Goal: Book appointment/travel/reservation

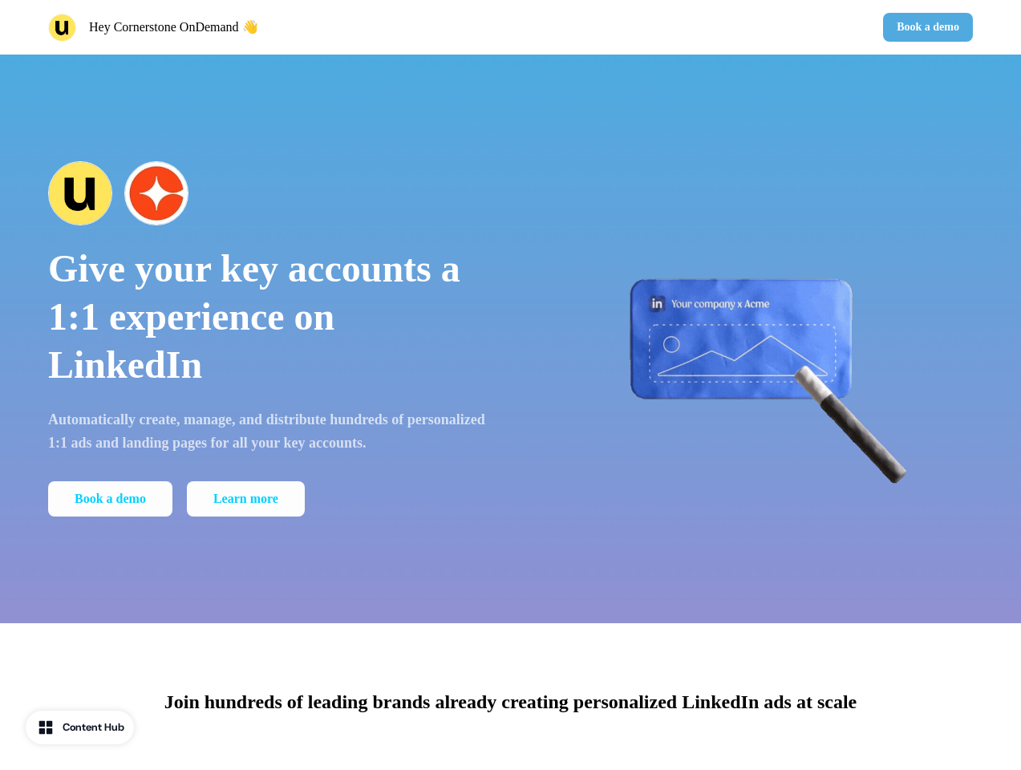
click at [510, 27] on div "Hey Cornerstone OnDemand 👋 Book a demo" at bounding box center [510, 27] width 1021 height 55
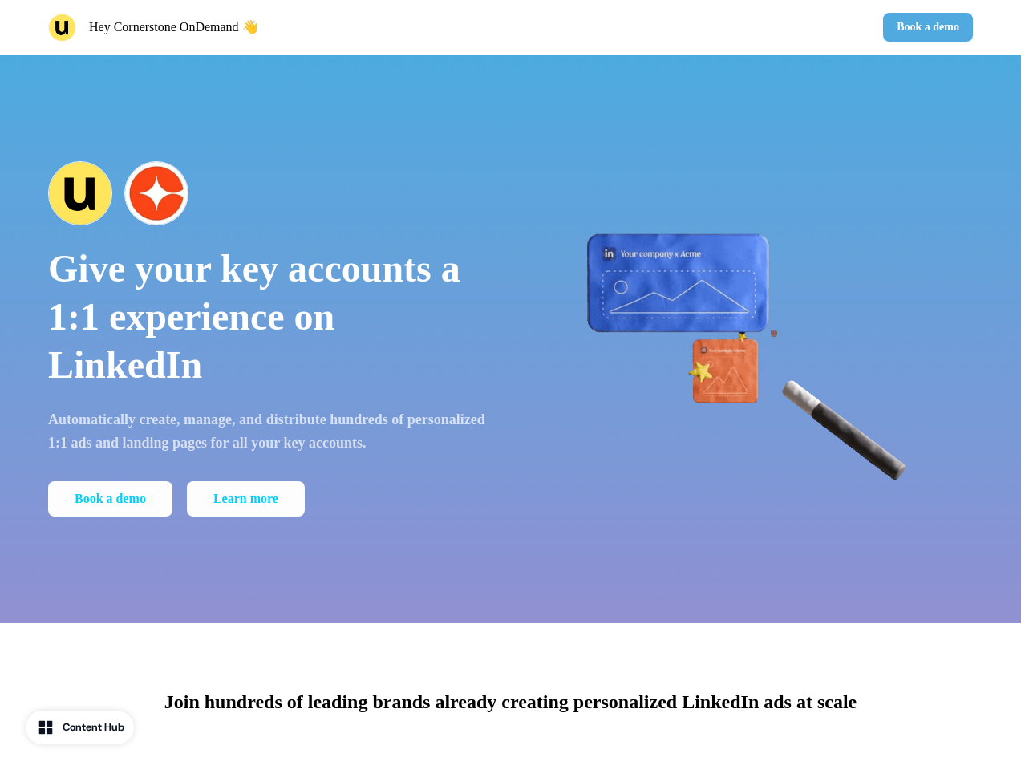
click at [276, 27] on div "Hey Cornerstone OnDemand 👋" at bounding box center [276, 28] width 456 height 28
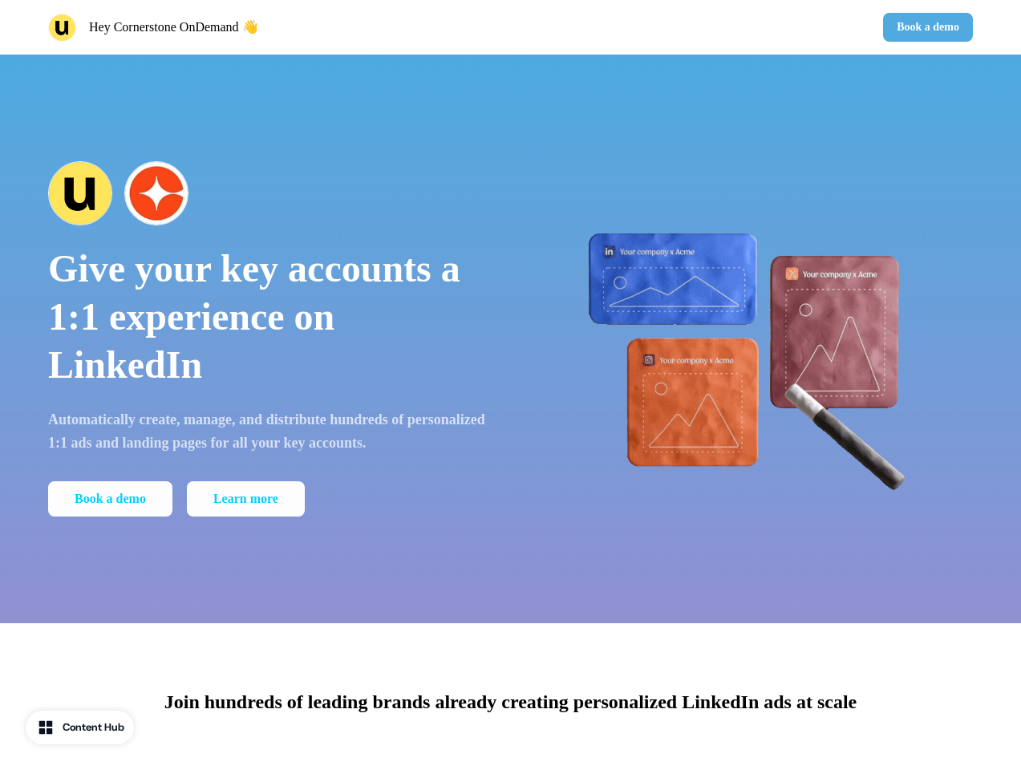
click at [745, 27] on div "Book a demo" at bounding box center [745, 27] width 456 height 29
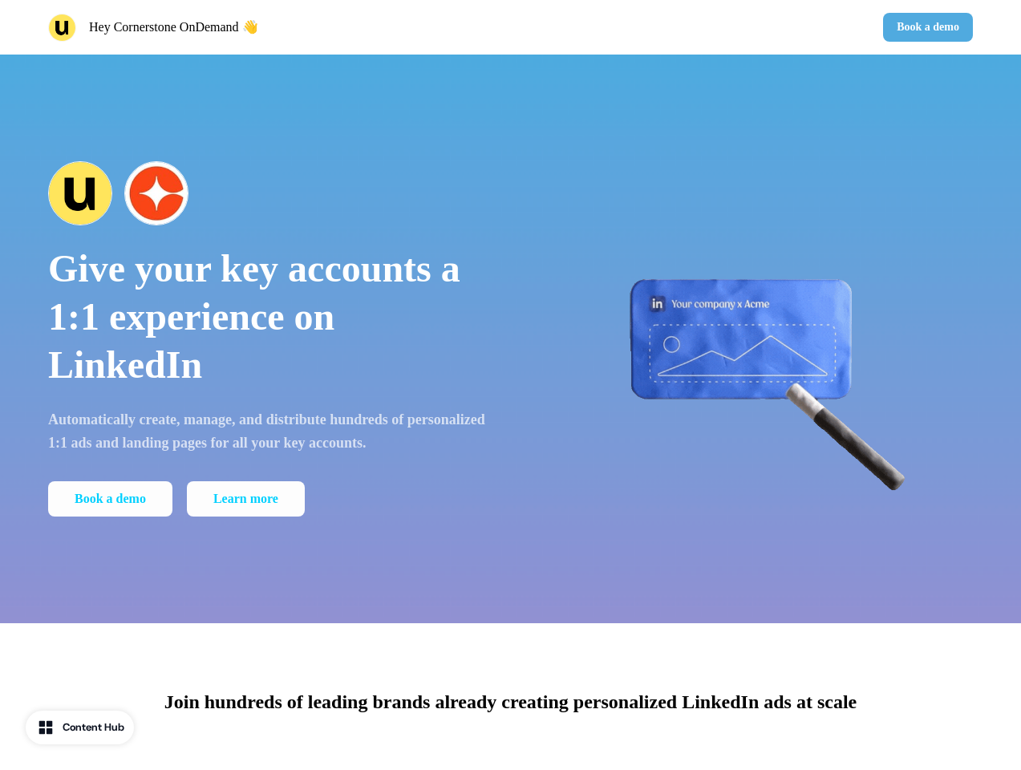
click at [925, 27] on button "Book a demo" at bounding box center [928, 27] width 90 height 29
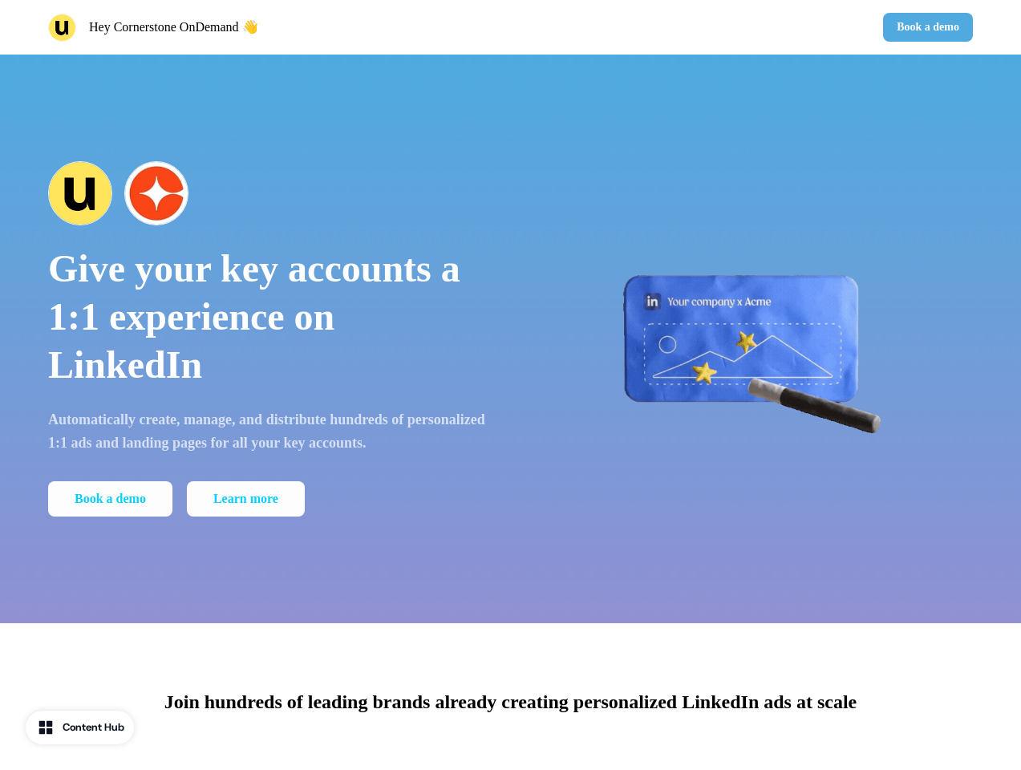
click at [510, 338] on div "Give your key accounts a 1:1 experience on LinkedIn Automatically create, manag…" at bounding box center [510, 339] width 1021 height 569
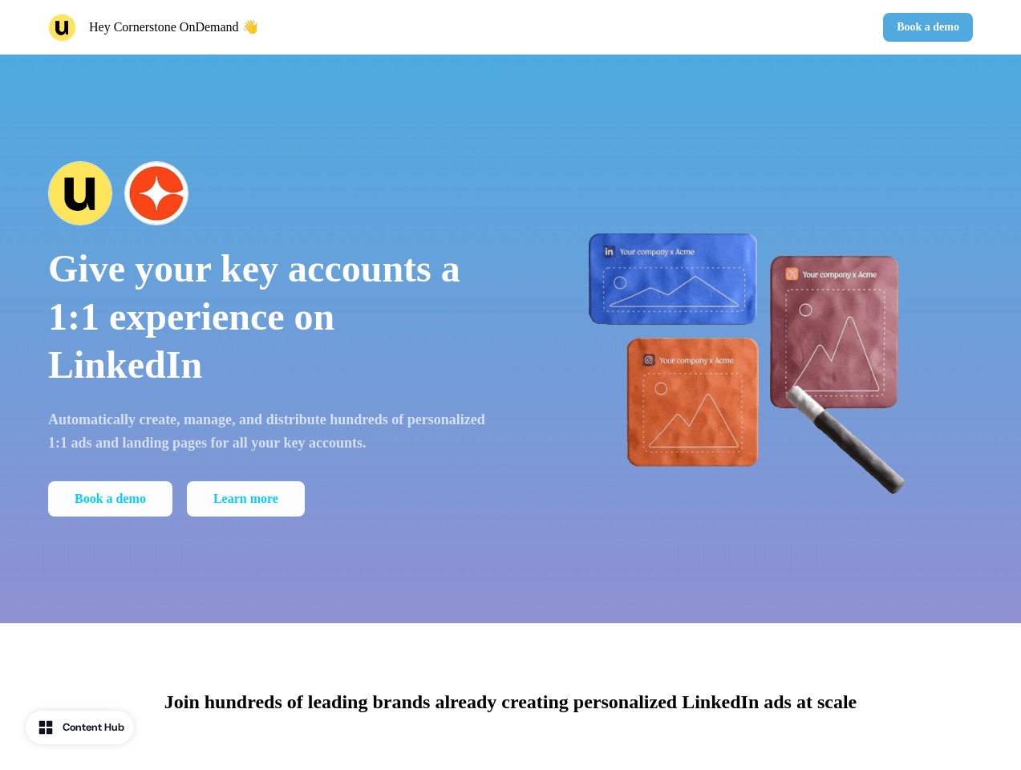
click at [268, 338] on p "Give your key accounts a 1:1 experience on LinkedIn" at bounding box center [268, 317] width 440 height 144
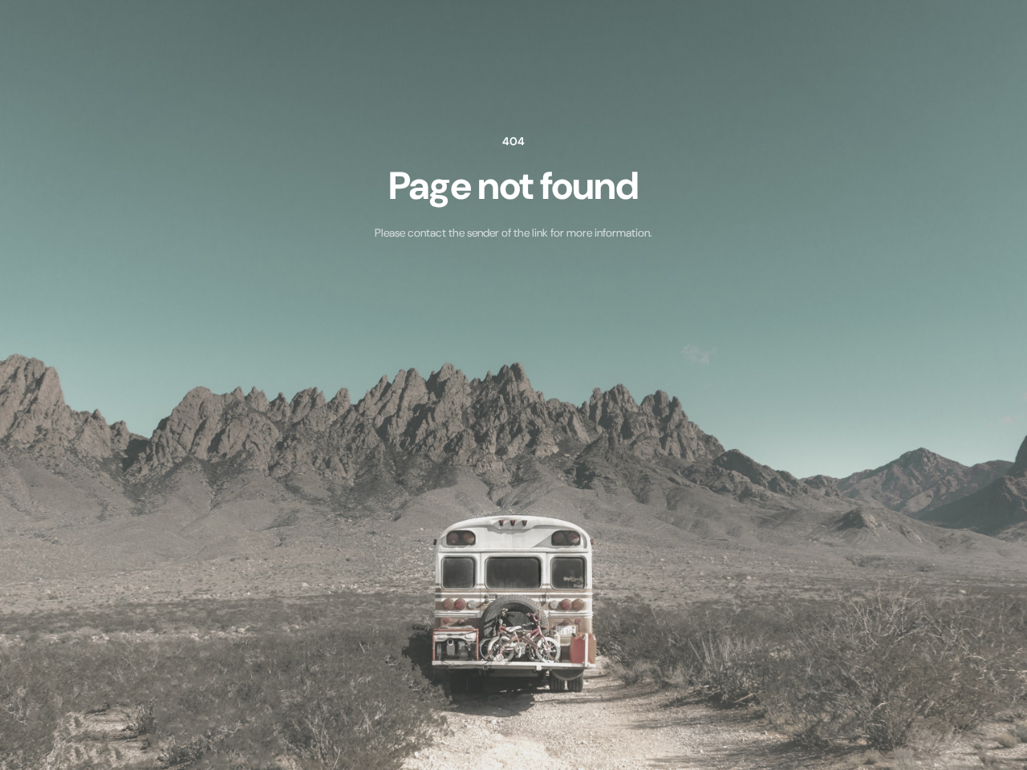
click at [753, 338] on div "404 Page not found Please contact the sender of the link for more information." at bounding box center [513, 184] width 1027 height 369
click at [510, 697] on img at bounding box center [513, 385] width 1027 height 770
